Goal: Task Accomplishment & Management: Manage account settings

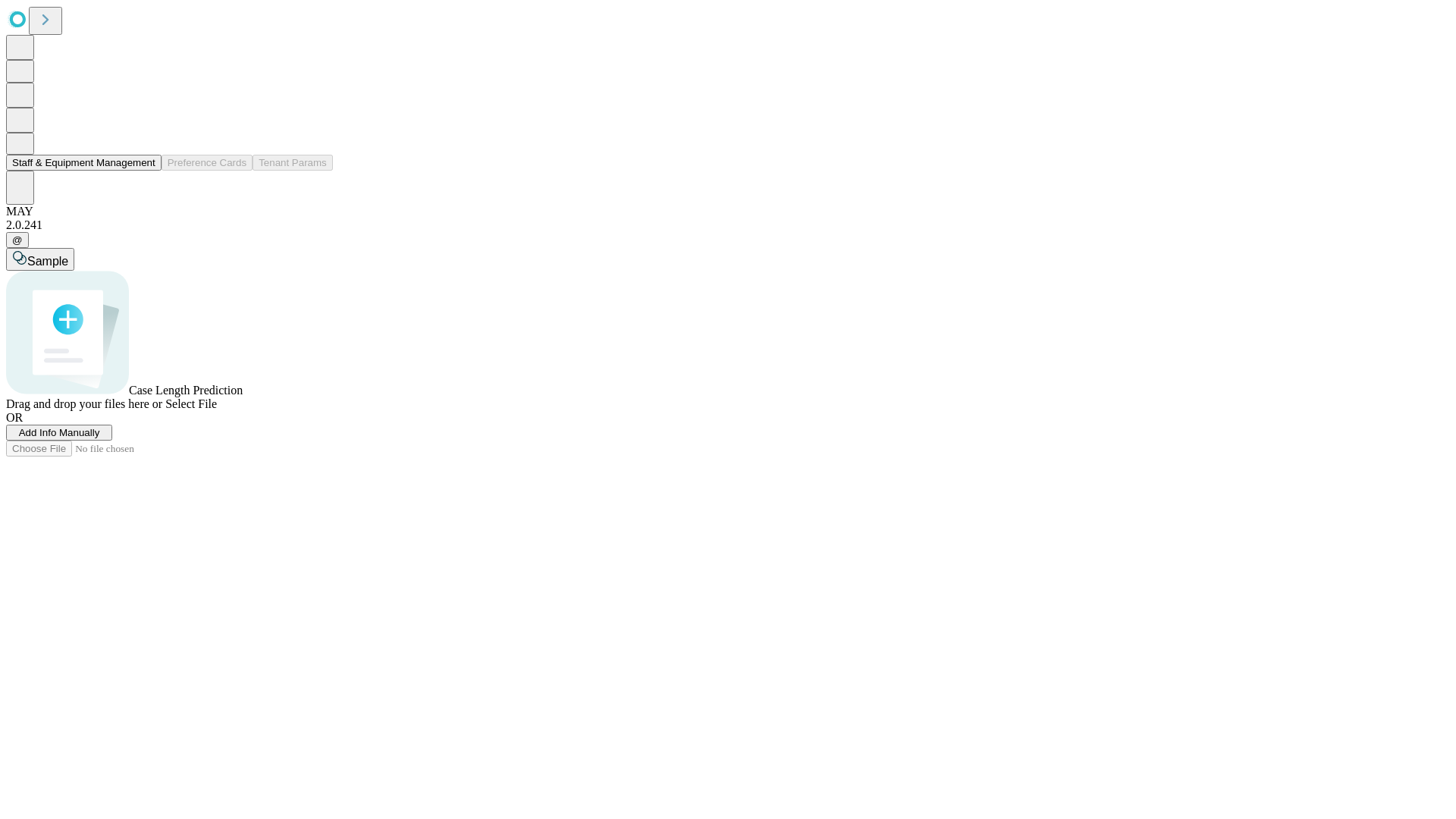
click at [142, 171] on button "Staff & Equipment Management" at bounding box center [84, 162] width 156 height 16
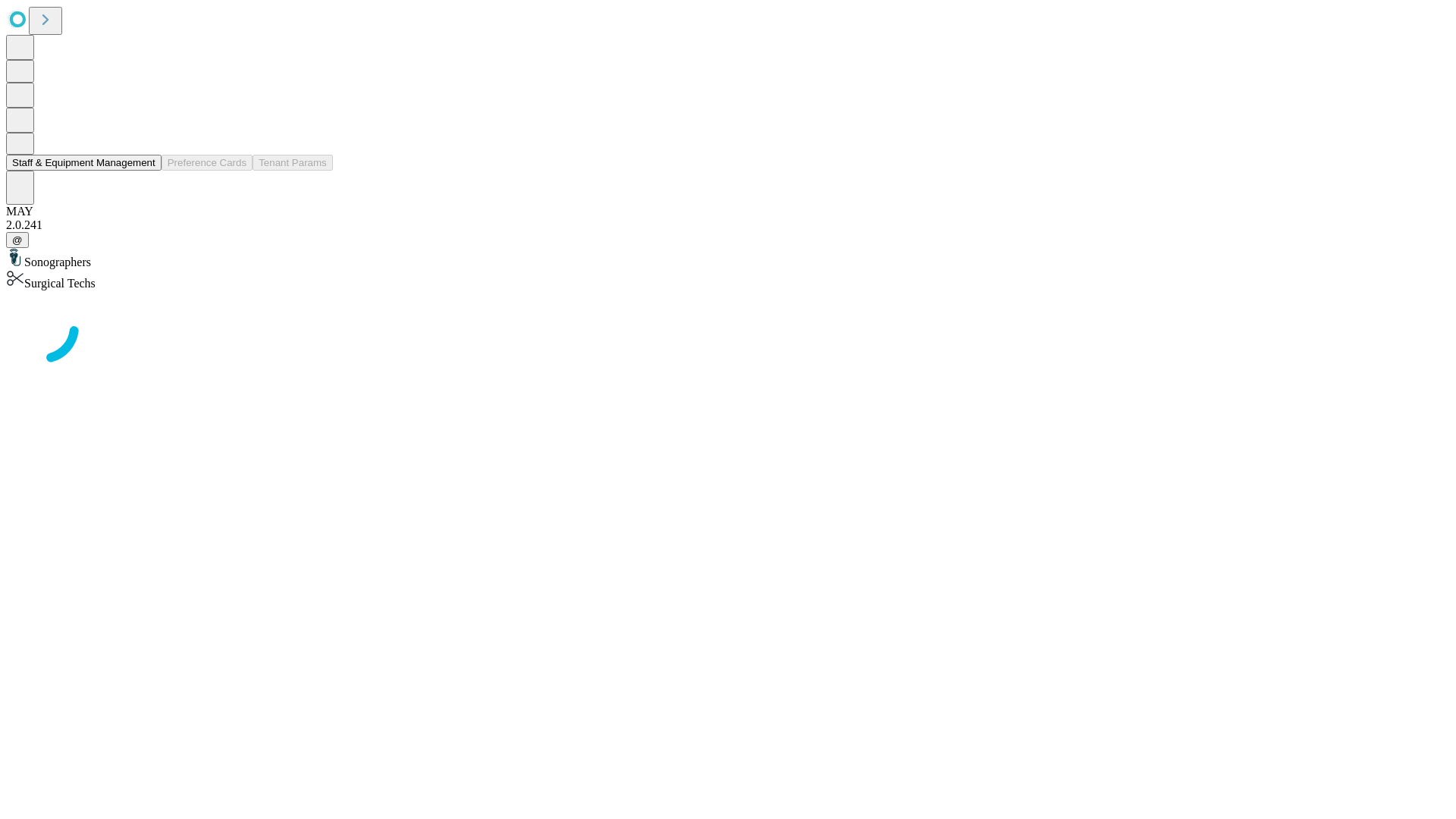
click at [145, 171] on button "Staff & Equipment Management" at bounding box center [84, 162] width 156 height 16
